Goal: Find specific page/section: Find specific page/section

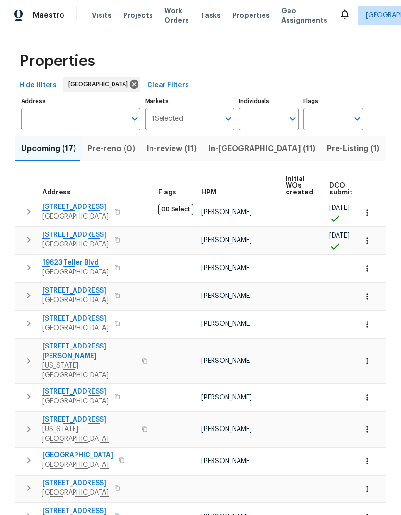
click at [262, 108] on input "Individuals" at bounding box center [261, 119] width 45 height 23
type input "Stephen lacy"
click at [260, 140] on input "checkbox" at bounding box center [257, 150] width 20 height 20
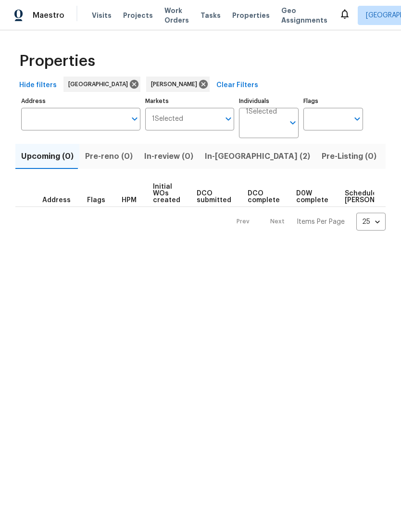
click at [223, 153] on span "In-reno (2)" at bounding box center [257, 156] width 105 height 13
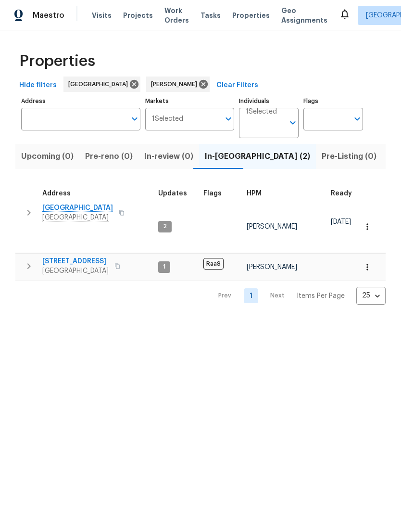
click at [85, 256] on span "[STREET_ADDRESS]" at bounding box center [75, 261] width 66 height 10
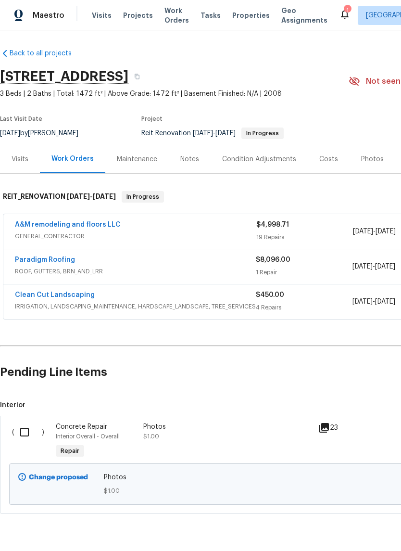
scroll to position [1, 0]
click at [71, 227] on link "A&M remodeling and floors LLC" at bounding box center [68, 224] width 106 height 7
